Goal: Task Accomplishment & Management: Complete application form

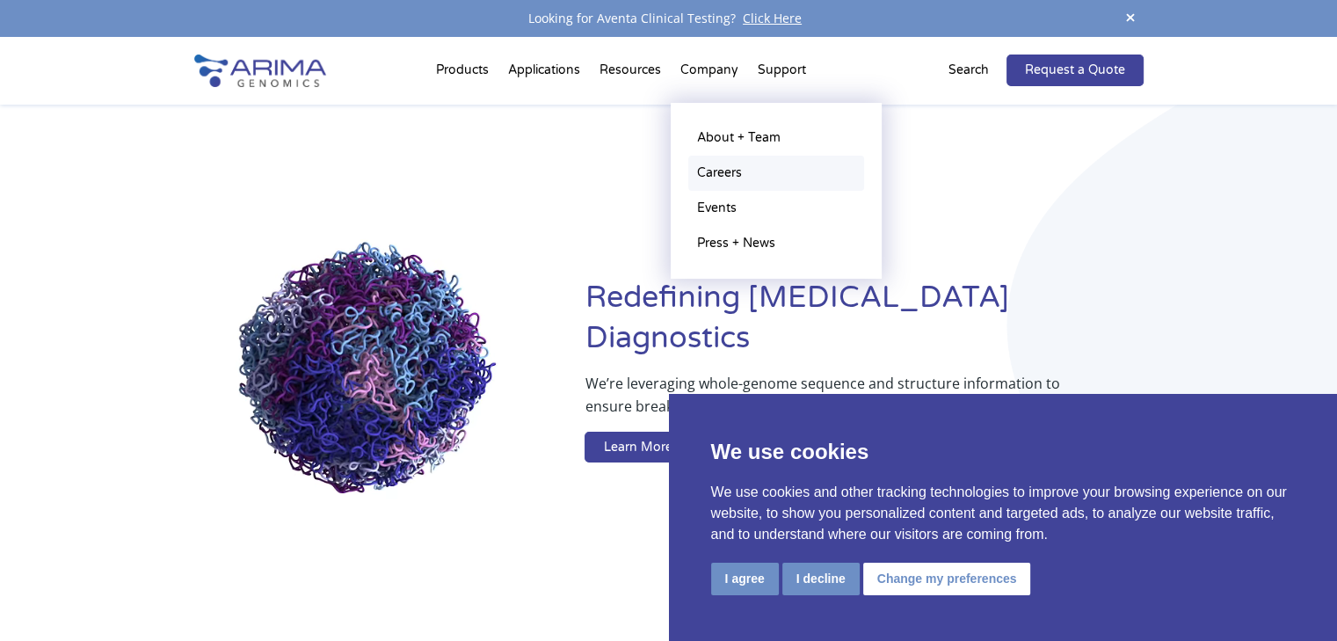
click at [723, 173] on link "Careers" at bounding box center [776, 173] width 176 height 35
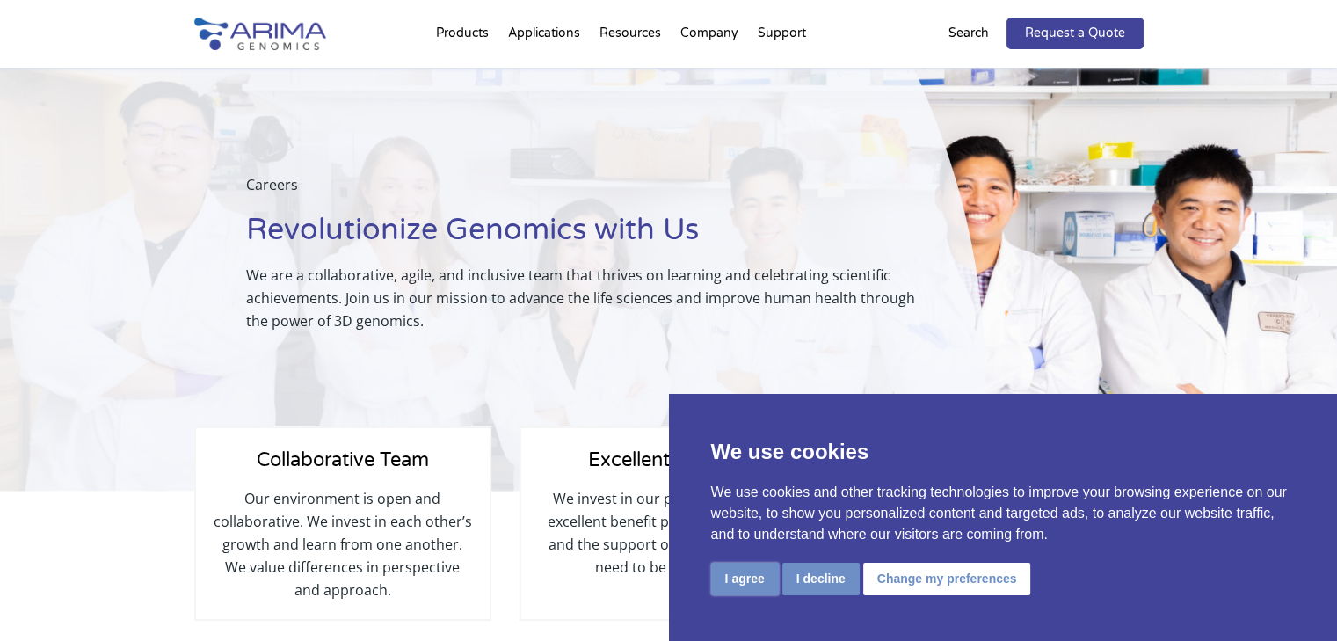
click at [752, 582] on button "I agree" at bounding box center [745, 579] width 68 height 33
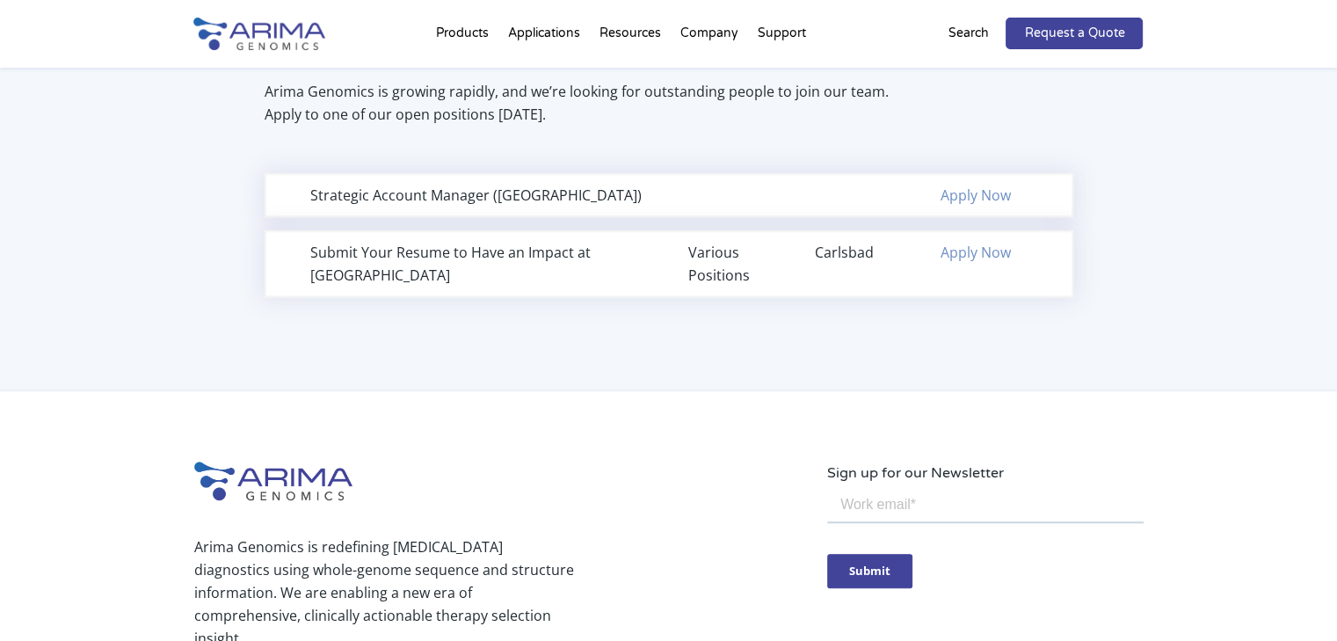
scroll to position [1276, 0]
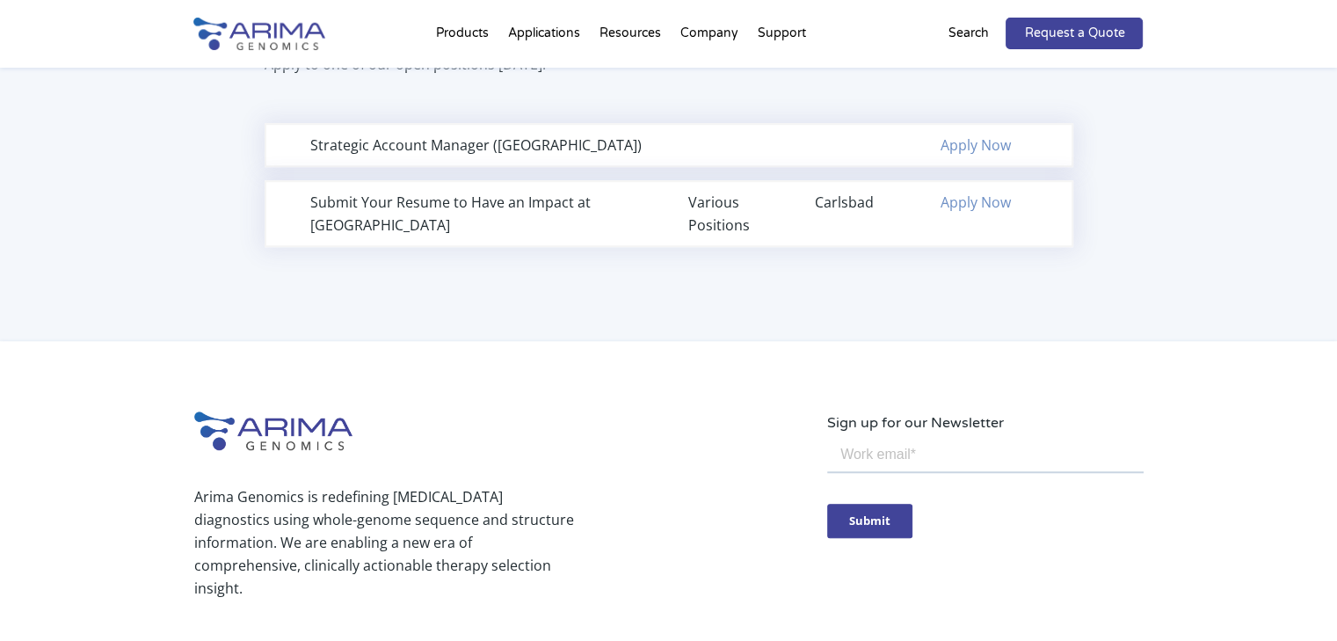
click at [960, 200] on link "Apply Now" at bounding box center [976, 202] width 70 height 19
